Goal: Obtain resource: Obtain resource

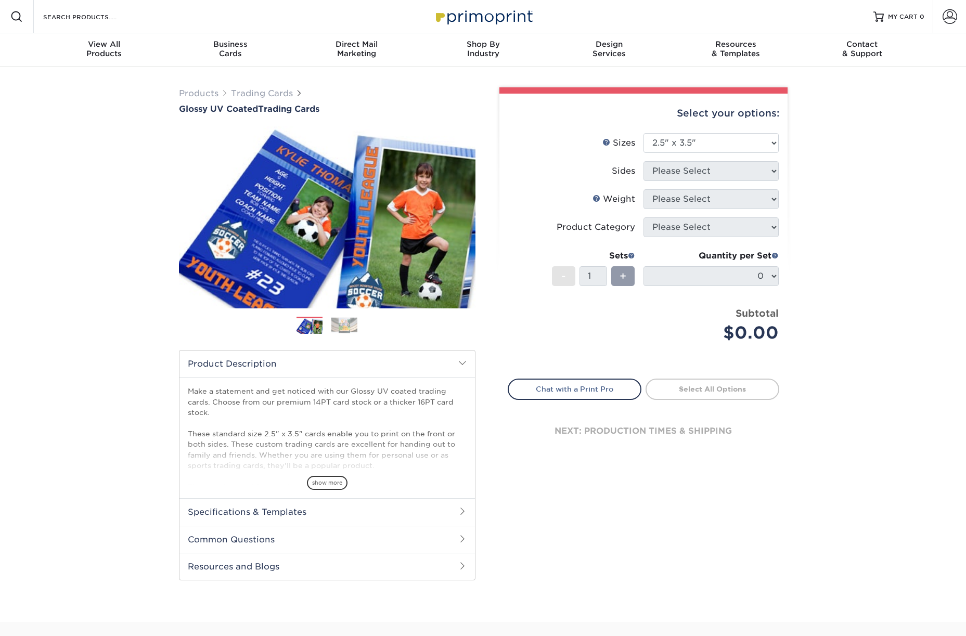
select select "2.50x3.50"
click at [850, 296] on div "Products Trading Cards Glossy UV Coated Trading Cards Previous Next /" at bounding box center [483, 345] width 966 height 556
click at [766, 209] on li "Weight Help Weight Please Select 14PT 16PT 18PTC1S" at bounding box center [643, 203] width 271 height 28
click at [684, 144] on select "Please Select 2.5" x 3.5"" at bounding box center [711, 143] width 135 height 20
select select "2.50x3.50"
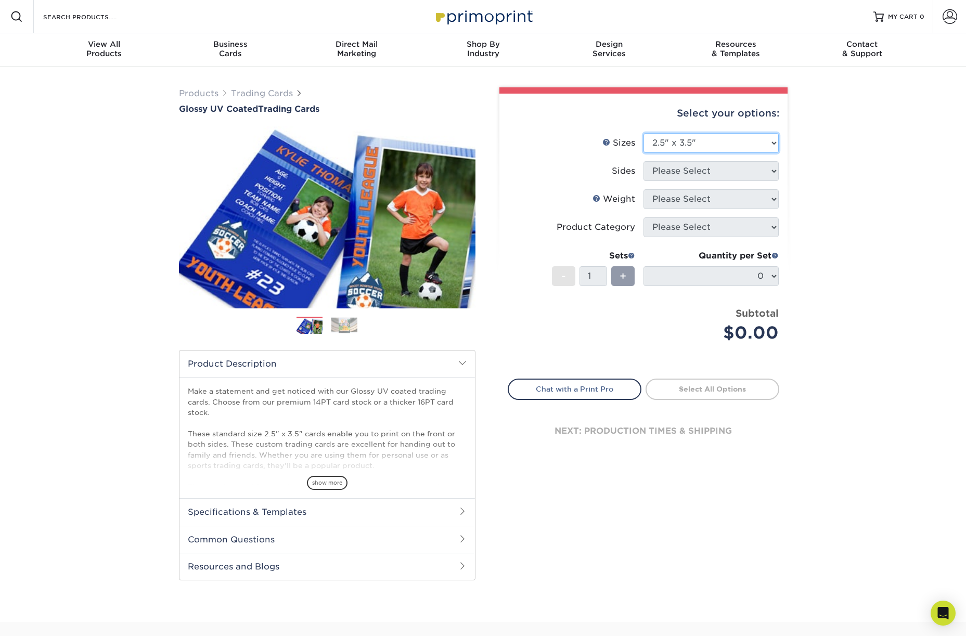
click at [644, 133] on select "Please Select 2.5" x 3.5"" at bounding box center [711, 143] width 135 height 20
click at [675, 170] on select "Please Select Print Both Sides Print Front Only" at bounding box center [711, 171] width 135 height 20
select select "13abbda7-1d64-4f25-8bb2-c179b224825d"
click at [644, 161] on select "Please Select Print Both Sides Print Front Only" at bounding box center [711, 171] width 135 height 20
click at [702, 200] on select "Please Select" at bounding box center [711, 199] width 135 height 20
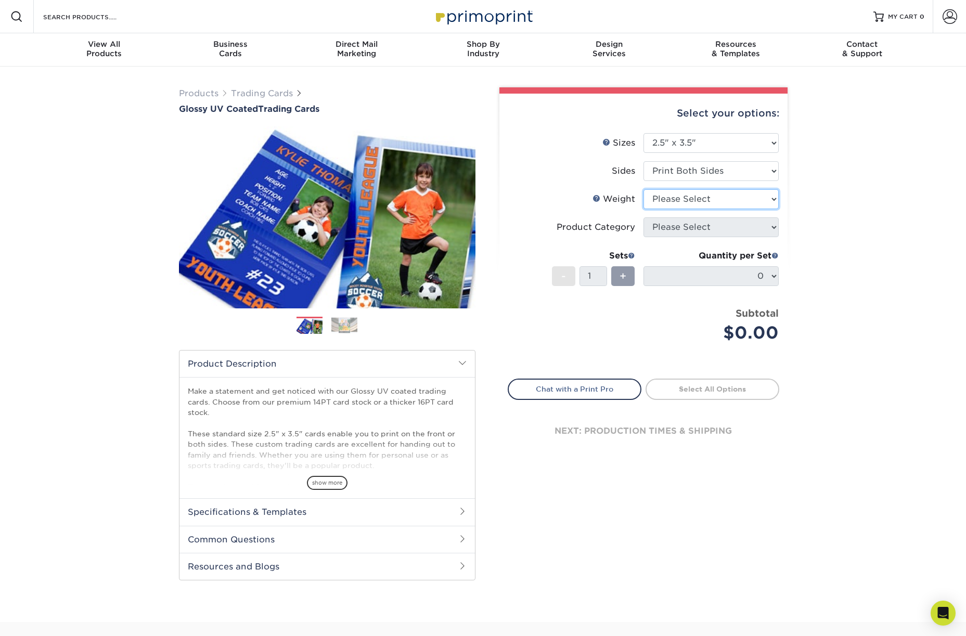
select select "16PT"
click at [644, 189] on select "Please Select 16PT 14PT 18PT C1S" at bounding box center [711, 199] width 135 height 20
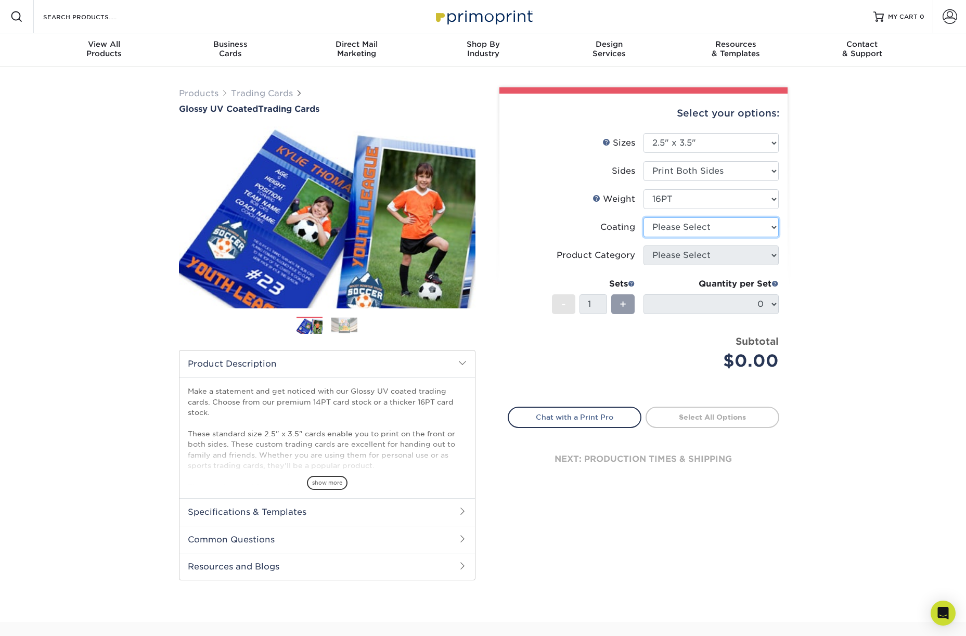
click at [697, 230] on select at bounding box center [711, 227] width 135 height 20
select select "ae367451-b2b8-45df-a344-0f05b6a12993"
click at [644, 217] on select at bounding box center [711, 227] width 135 height 20
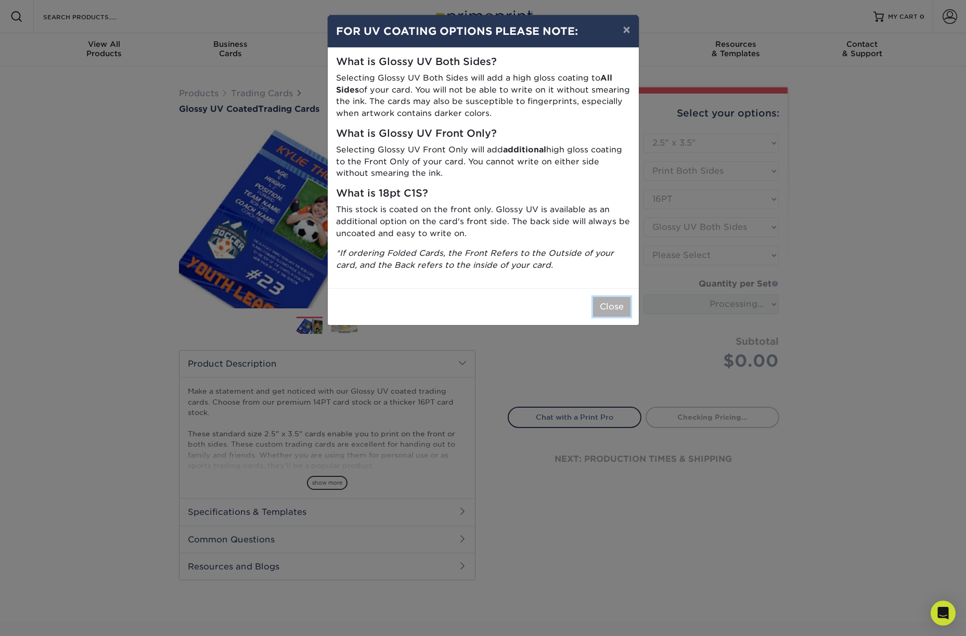
click at [617, 303] on button "Close" at bounding box center [611, 307] width 37 height 20
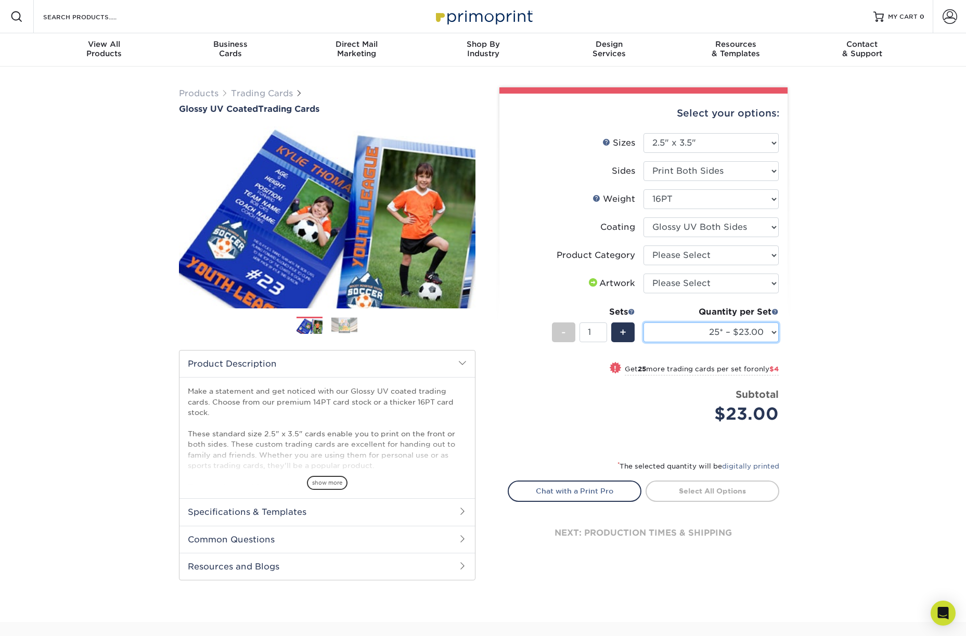
click at [725, 331] on select "25* – $23.00 50* – $27.00 75* – $33.00 100* – $37.00 250* – $47.00 500 – $58.00…" at bounding box center [711, 333] width 135 height 20
select select "500 – $58.00"
click at [644, 323] on select "25* – $23.00 50* – $27.00 75* – $33.00 100* – $37.00 250* – $47.00 500 – $58.00…" at bounding box center [711, 333] width 135 height 20
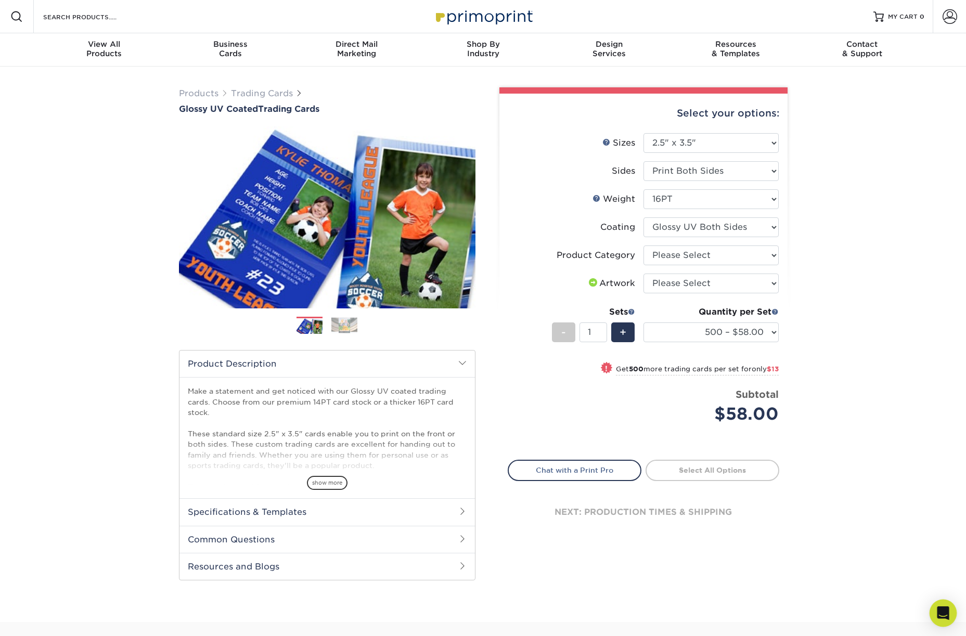
click at [934, 610] on div "Open Intercom Messenger" at bounding box center [944, 614] width 28 height 28
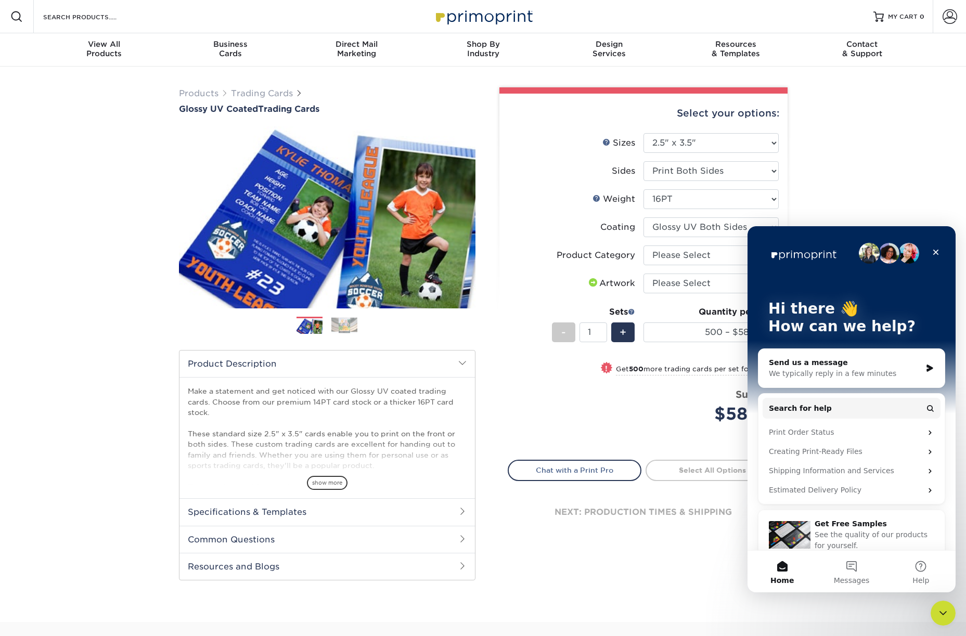
scroll to position [14, 0]
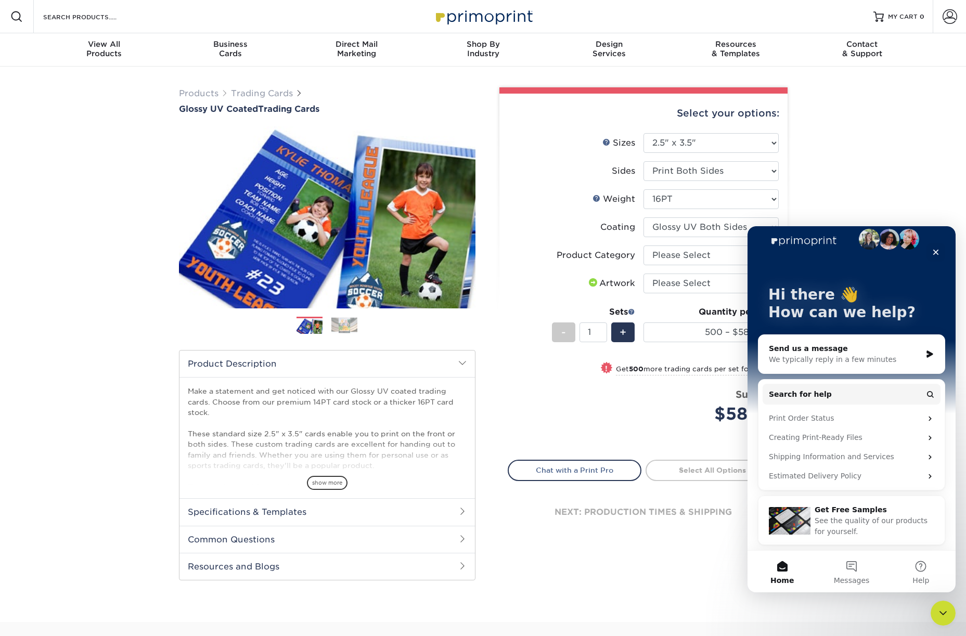
click at [870, 523] on span "See the quality of our products for yourself." at bounding box center [871, 526] width 113 height 19
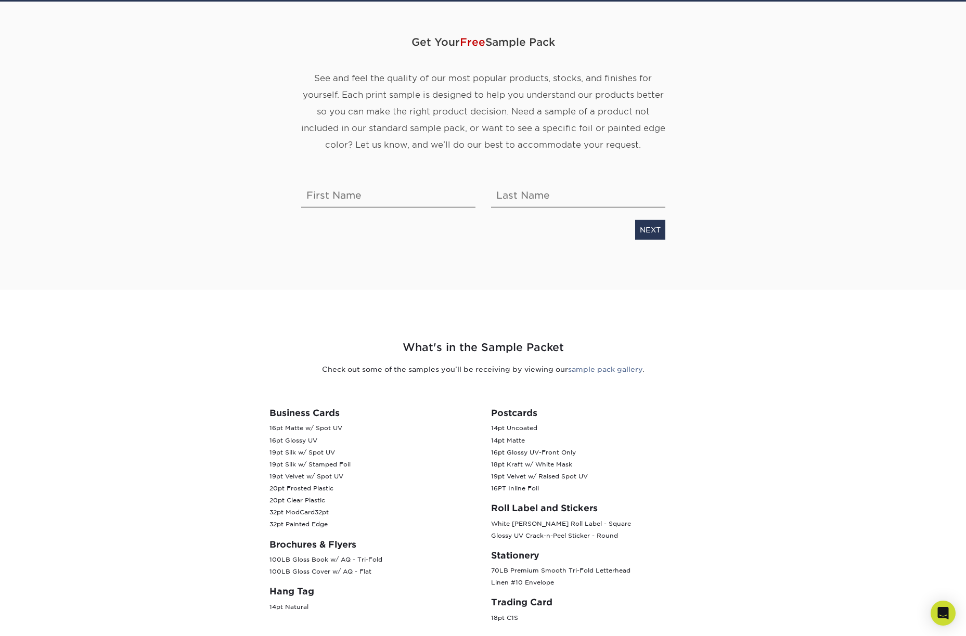
scroll to position [87, 0]
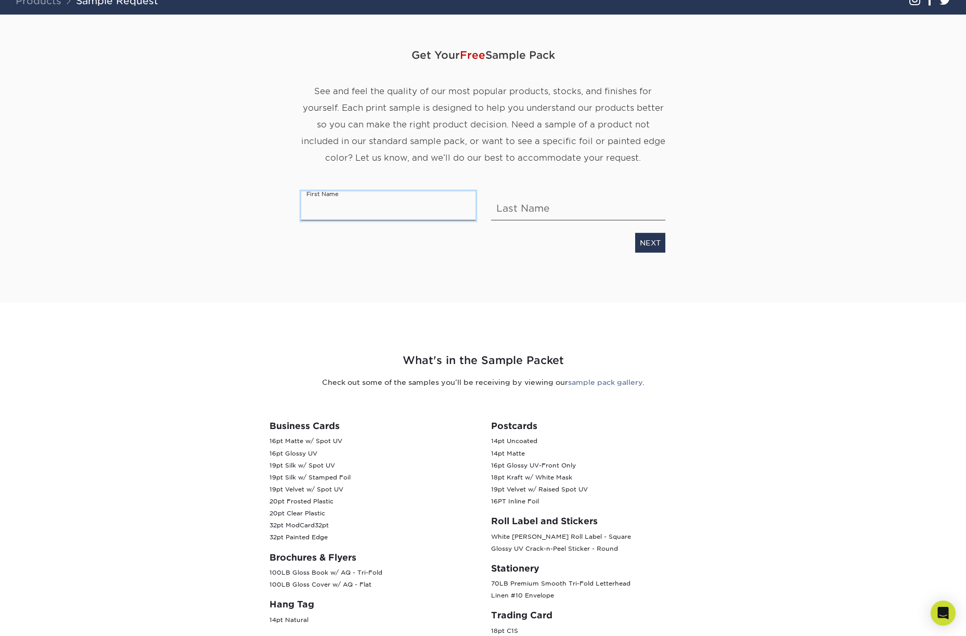
click at [392, 207] on input "text" at bounding box center [388, 205] width 174 height 29
type input "Rachel"
type input "Moltz"
click at [541, 204] on input "Moltz" at bounding box center [578, 205] width 174 height 29
click at [392, 271] on div "Get Your Free Sample Pack See and feel the quality of our most popular products…" at bounding box center [483, 146] width 364 height 263
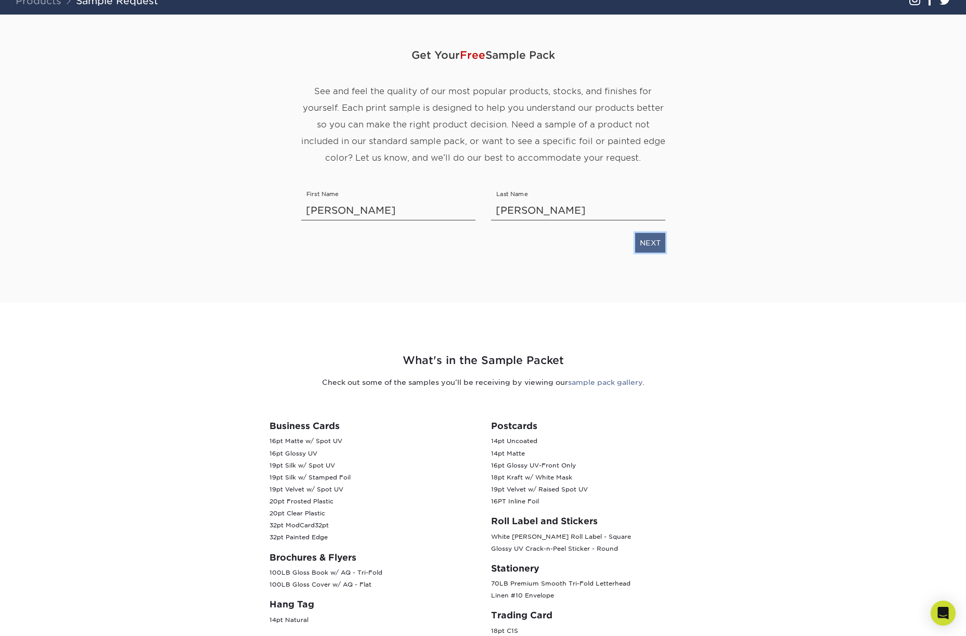
click at [655, 243] on link "NEXT" at bounding box center [650, 243] width 30 height 20
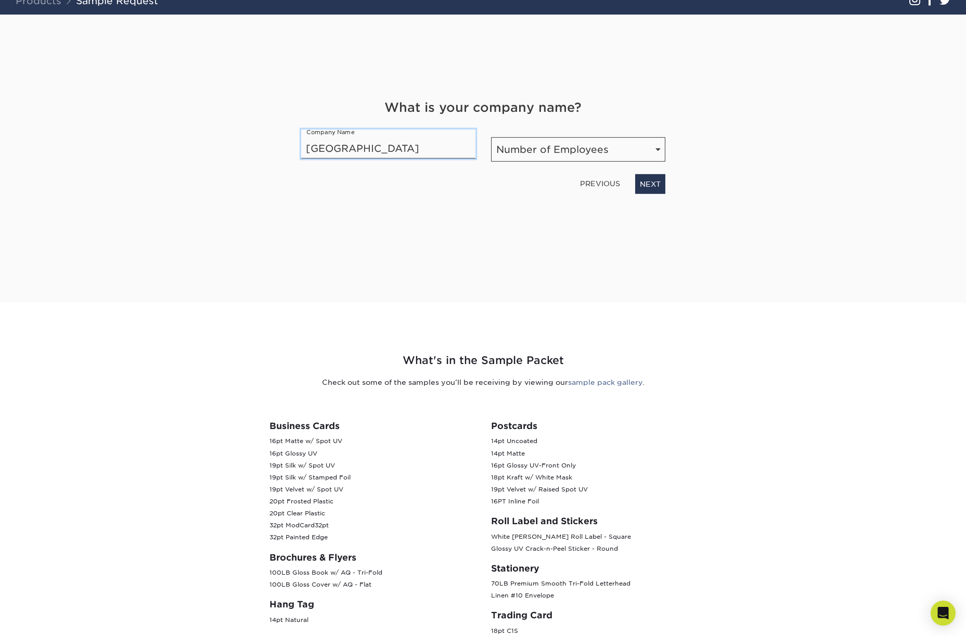
type input "Stanford University"
click at [529, 131] on div "Number of Employees Number of Employees Self-employed 1-10 employees 11-50 empl…" at bounding box center [578, 146] width 190 height 32
click at [526, 149] on select "Number of Employees Self-employed 1-10 employees 11-50 employees 51-200 employe…" at bounding box center [578, 149] width 174 height 24
select select "51-200"
click at [491, 137] on select "Number of Employees Self-employed 1-10 employees 11-50 employees 51-200 employe…" at bounding box center [578, 149] width 174 height 24
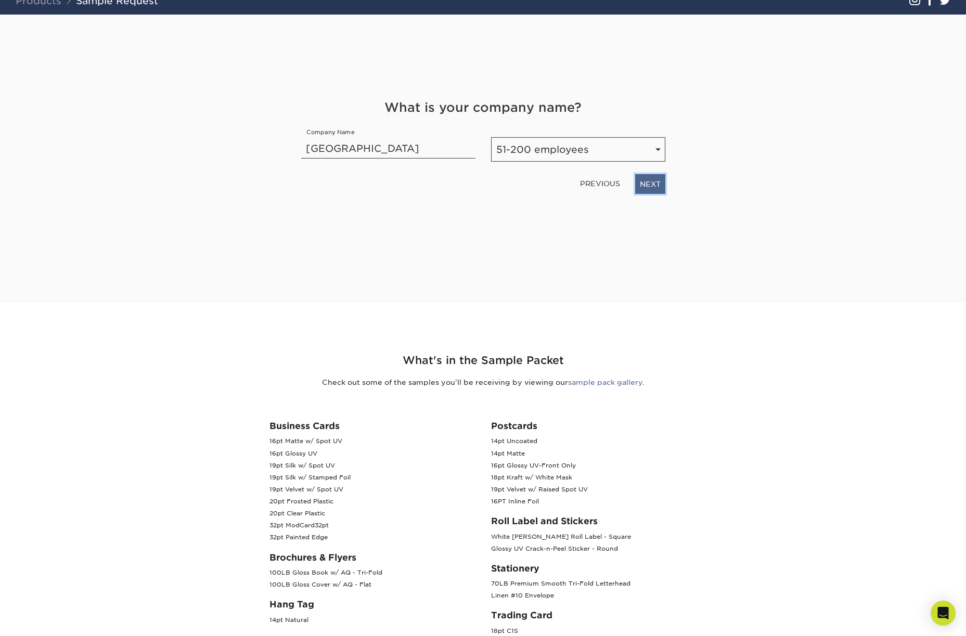
click at [646, 187] on link "NEXT" at bounding box center [650, 184] width 30 height 20
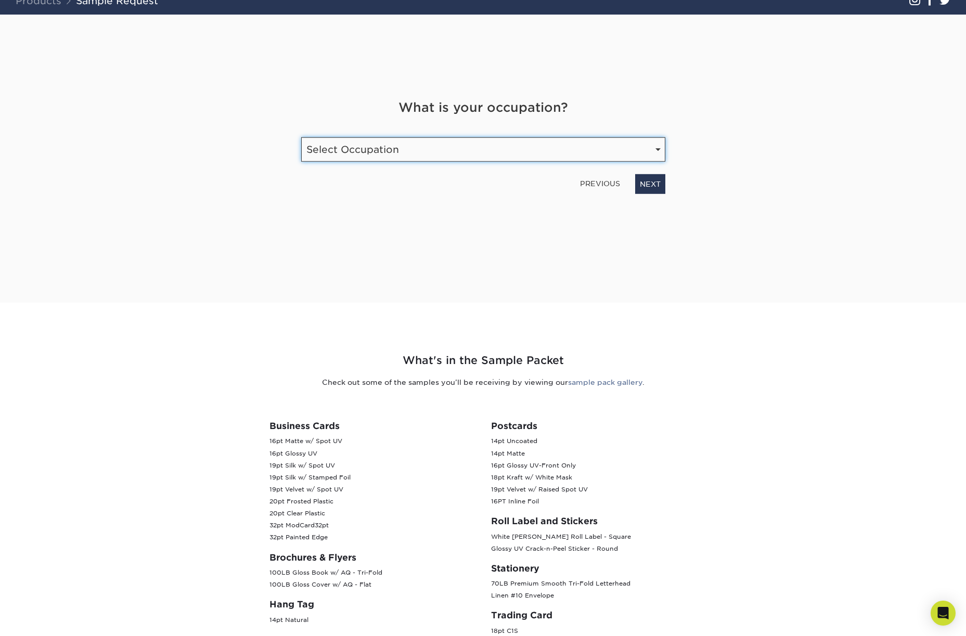
click at [460, 144] on select "Select Occupation Agency Automotive Blogger Cleaning Services Construction Educ…" at bounding box center [483, 149] width 364 height 24
select select "Graphic Designer / Freelance"
click at [301, 137] on select "Select Occupation Agency Automotive Blogger Cleaning Services Construction Educ…" at bounding box center [483, 149] width 364 height 24
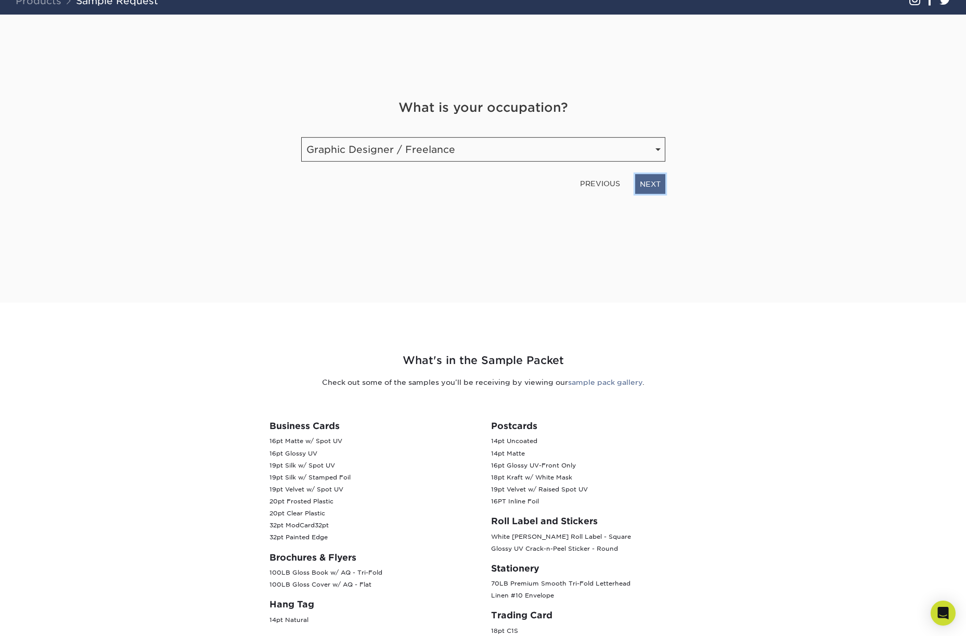
click at [655, 187] on link "NEXT" at bounding box center [650, 184] width 30 height 20
click at [312, 130] on div "Enter your email and phone number" at bounding box center [483, 115] width 380 height 31
click at [326, 146] on input "email" at bounding box center [420, 145] width 238 height 29
type input "rmoltz@gmail.com"
type input "8287739478"
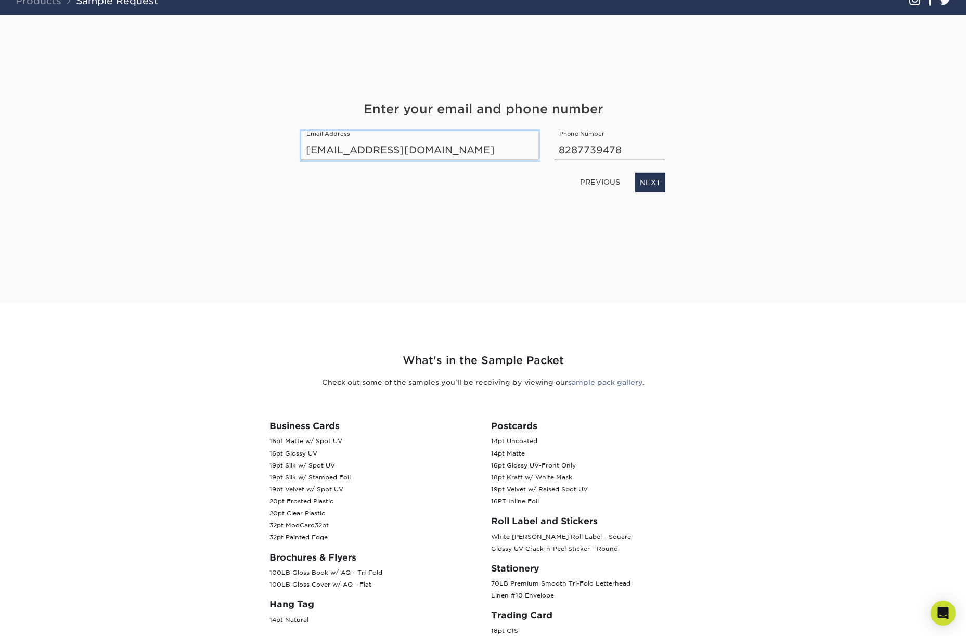
drag, startPoint x: 420, startPoint y: 151, endPoint x: 351, endPoint y: 148, distance: 69.8
click at [351, 148] on input "rmoltz@gmail.com" at bounding box center [420, 145] width 238 height 29
type input "rmoltz@stanford.edu"
click at [597, 150] on input "8287739478" at bounding box center [609, 145] width 111 height 29
drag, startPoint x: 630, startPoint y: 147, endPoint x: 514, endPoint y: 144, distance: 115.5
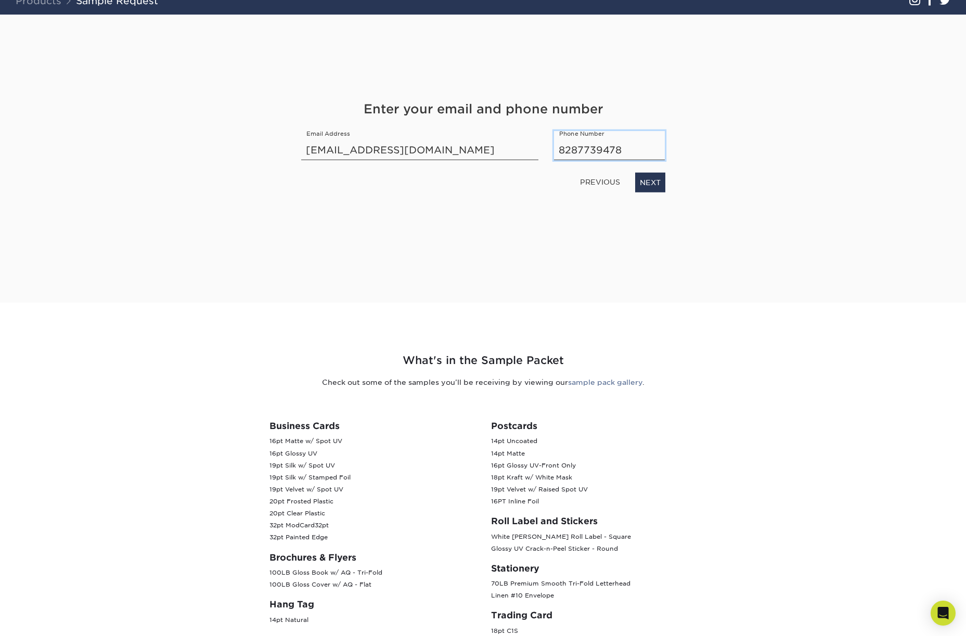
click at [514, 144] on div "Enter your email and phone number Email Address rmoltz@stanford.edu Phone Numbe…" at bounding box center [483, 146] width 380 height 93
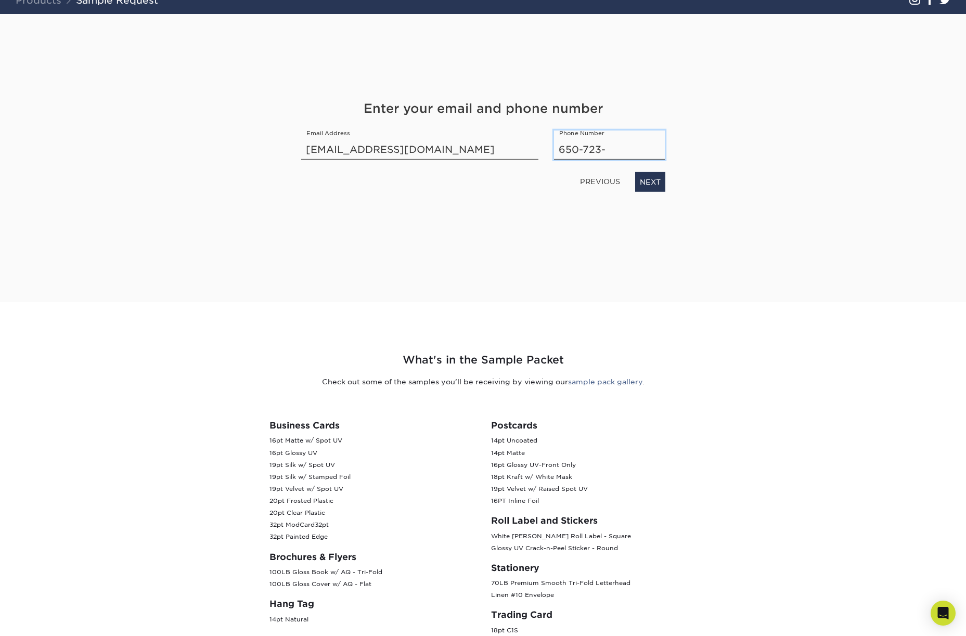
click at [591, 145] on input "650-723-" at bounding box center [609, 145] width 111 height 29
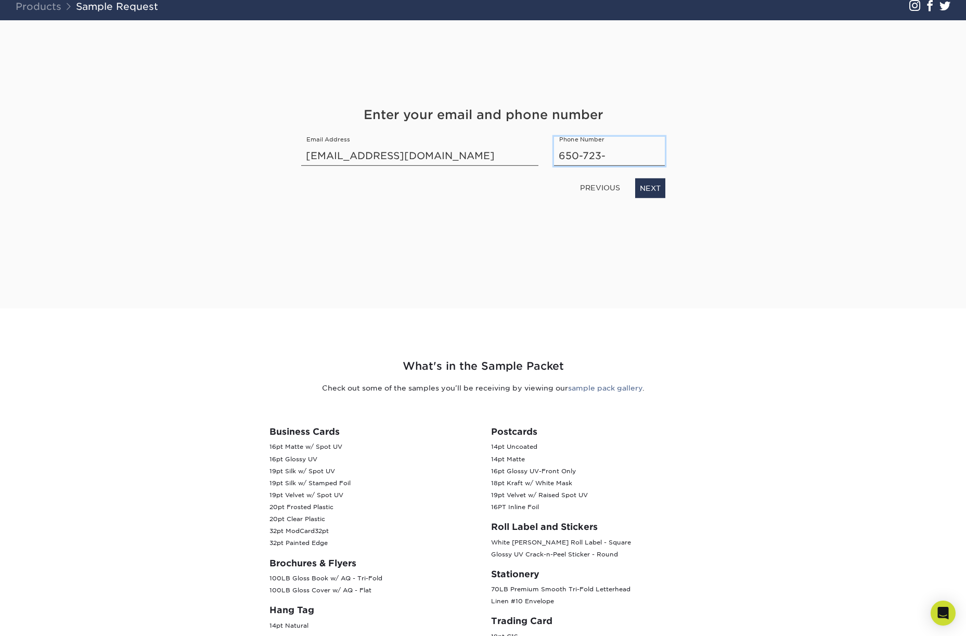
paste input "7506"
type input "650-723-7506"
click at [648, 187] on link "NEXT" at bounding box center [650, 188] width 30 height 20
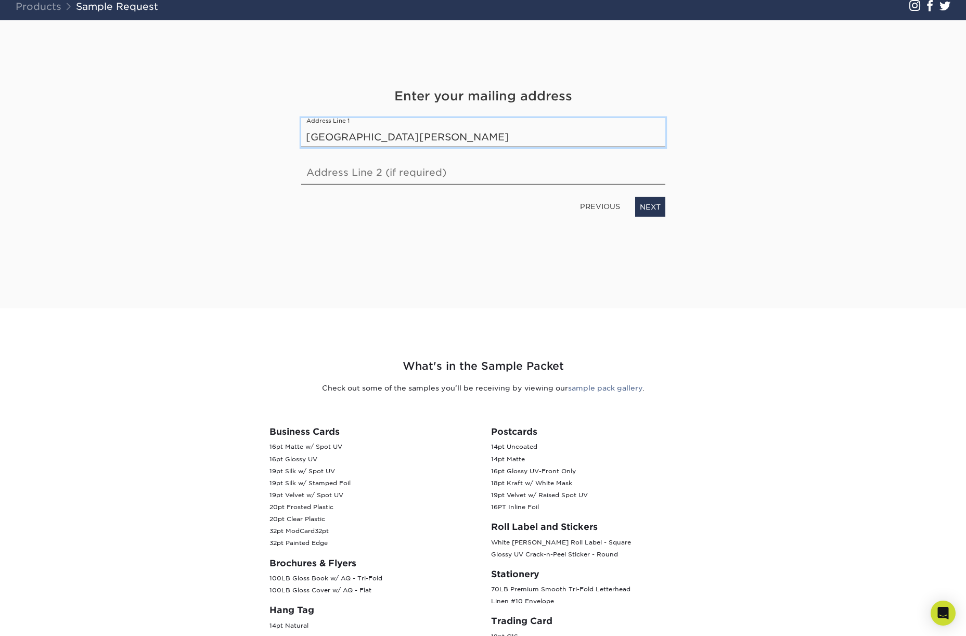
type input "434 Galvez Mall"
click at [426, 169] on input "text" at bounding box center [483, 170] width 364 height 29
type input "ATTN: Shana Farley"
click at [660, 204] on link "NEXT" at bounding box center [650, 207] width 30 height 20
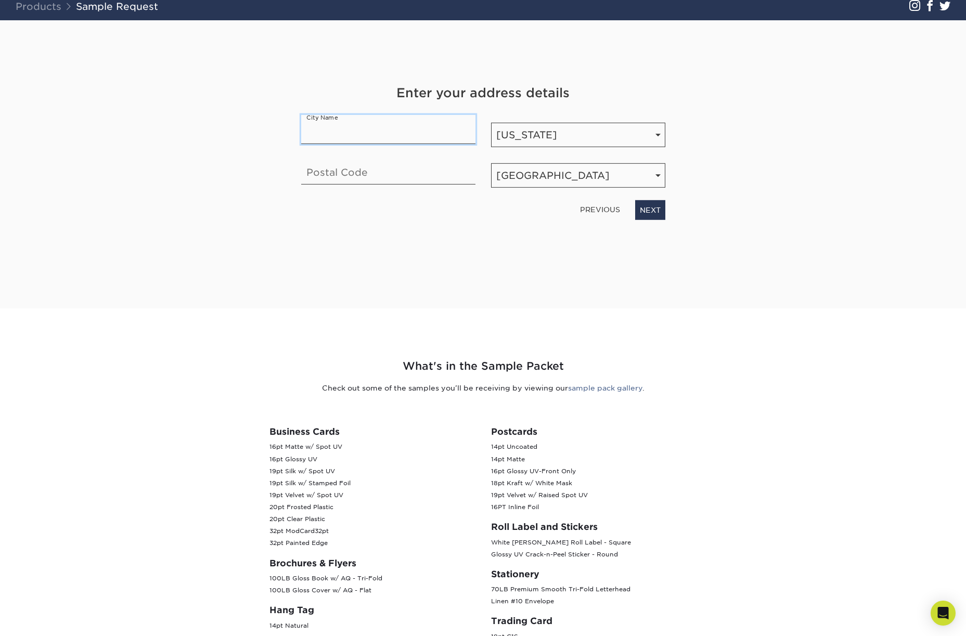
click at [391, 127] on input "text" at bounding box center [388, 129] width 174 height 29
type input "Stanford"
select select "CA"
click at [355, 174] on input "text" at bounding box center [388, 170] width 174 height 29
type input "94305"
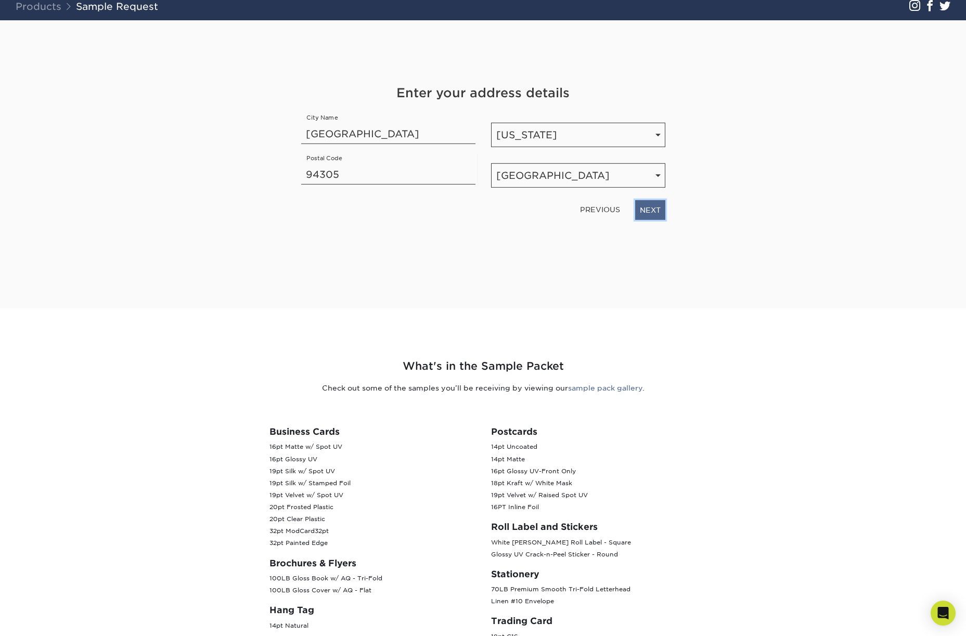
click at [656, 209] on link "NEXT" at bounding box center [650, 210] width 30 height 20
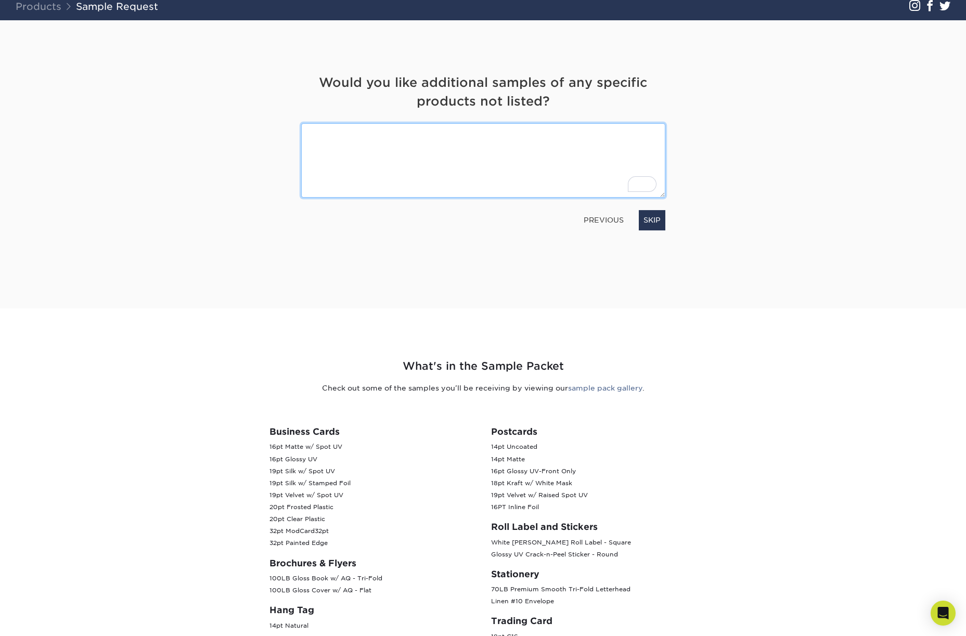
scroll to position [154, 0]
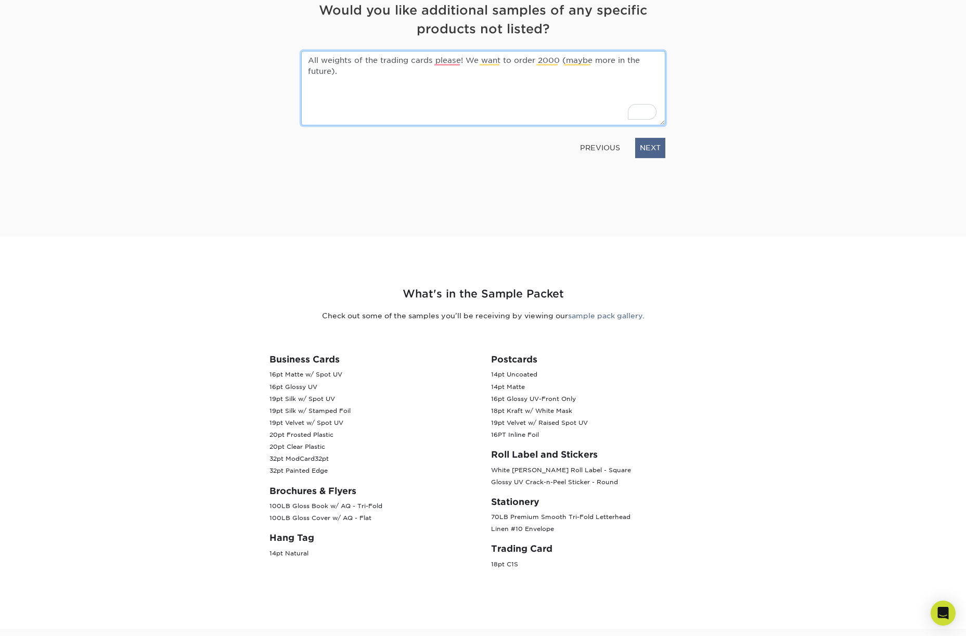
type textarea "All weights of the trading cards please! We want to order 2000 (maybe more in t…"
click at [648, 146] on link "NEXT" at bounding box center [650, 148] width 30 height 20
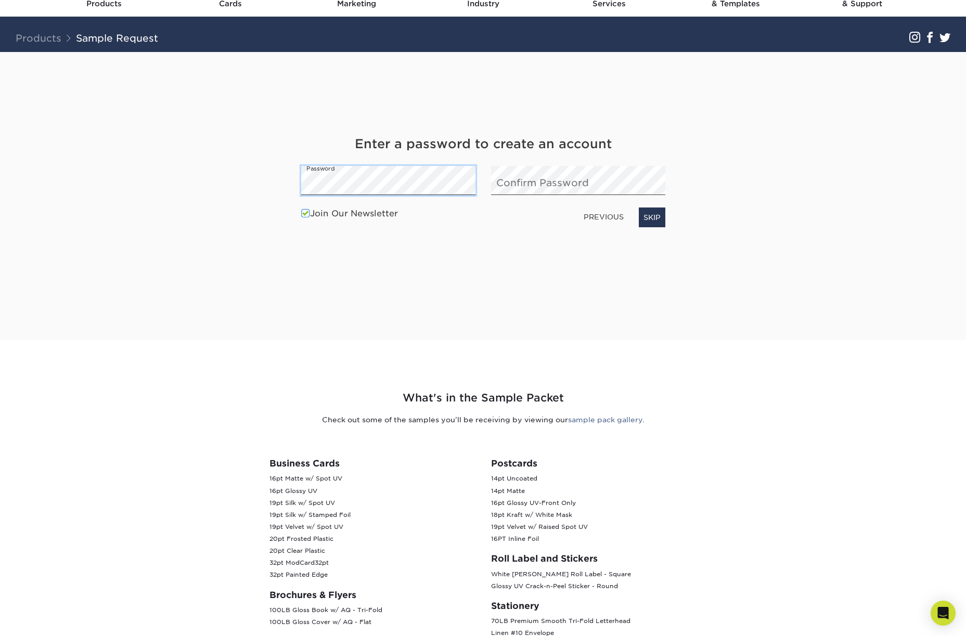
scroll to position [49, 0]
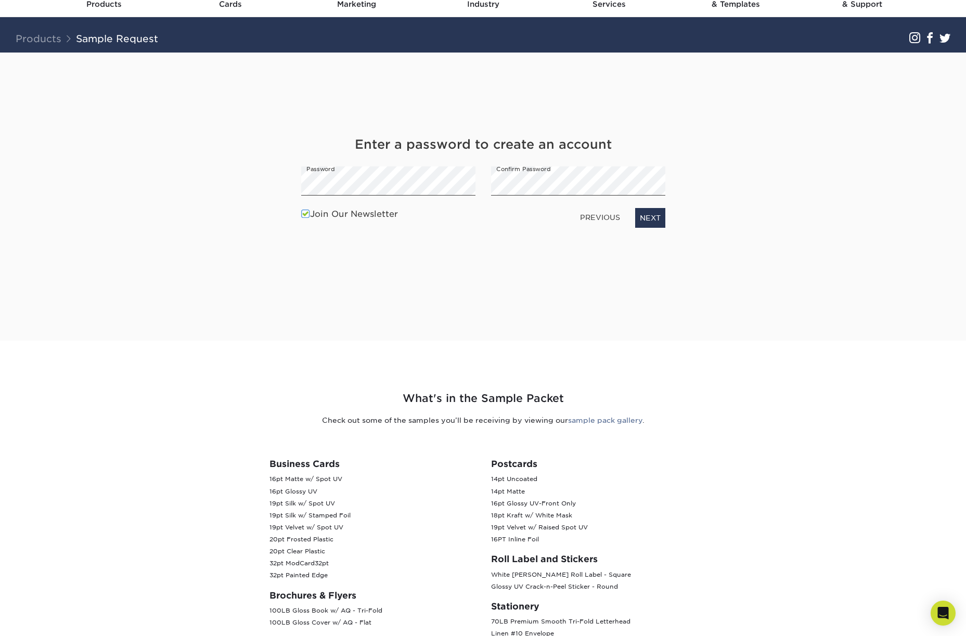
click at [311, 215] on label "Join Our Newsletter" at bounding box center [349, 214] width 97 height 12
click at [0, 0] on input "Join Our Newsletter" at bounding box center [0, 0] width 0 height 0
click at [640, 216] on link "NEXT" at bounding box center [650, 218] width 30 height 20
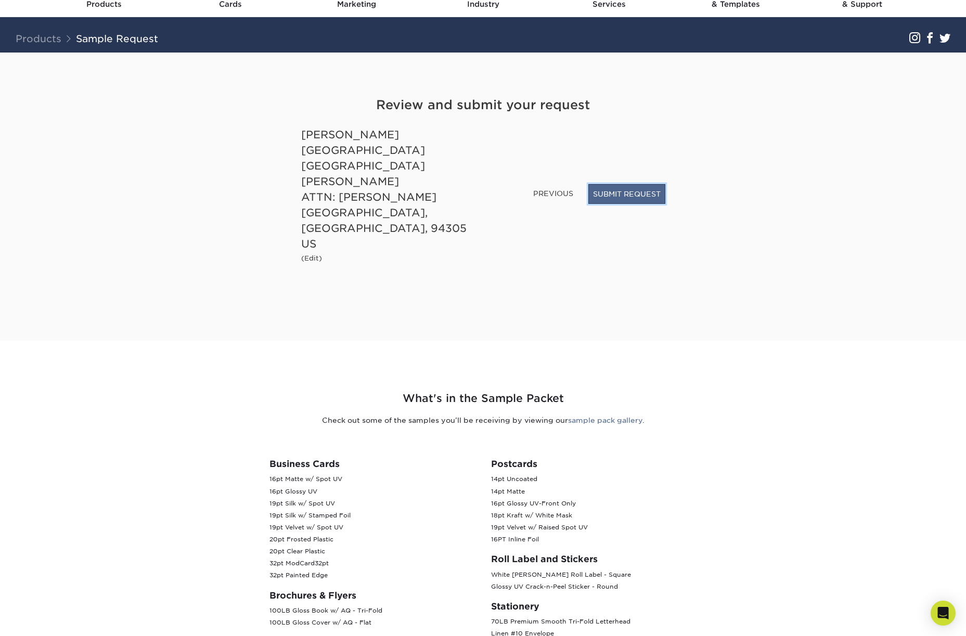
click at [608, 204] on button "SUBMIT REQUEST" at bounding box center [626, 194] width 77 height 20
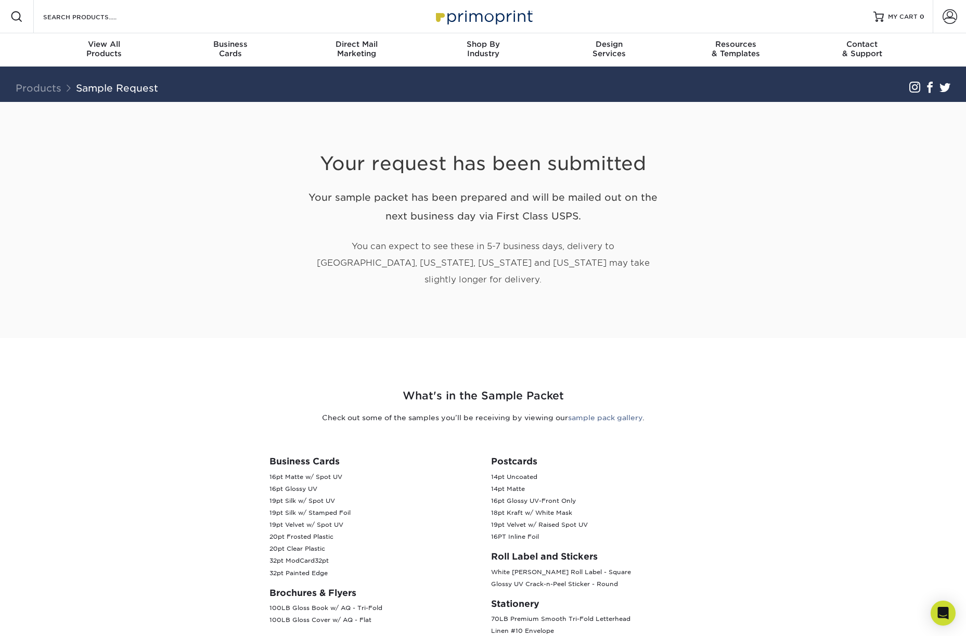
click at [788, 480] on div "What's in the Sample Packet Check out some of the samples you’ll be receiving b…" at bounding box center [483, 534] width 624 height 343
click at [791, 477] on div "What's in the Sample Packet Check out some of the samples you’ll be receiving b…" at bounding box center [483, 534] width 624 height 343
